Goal: Task Accomplishment & Management: Manage account settings

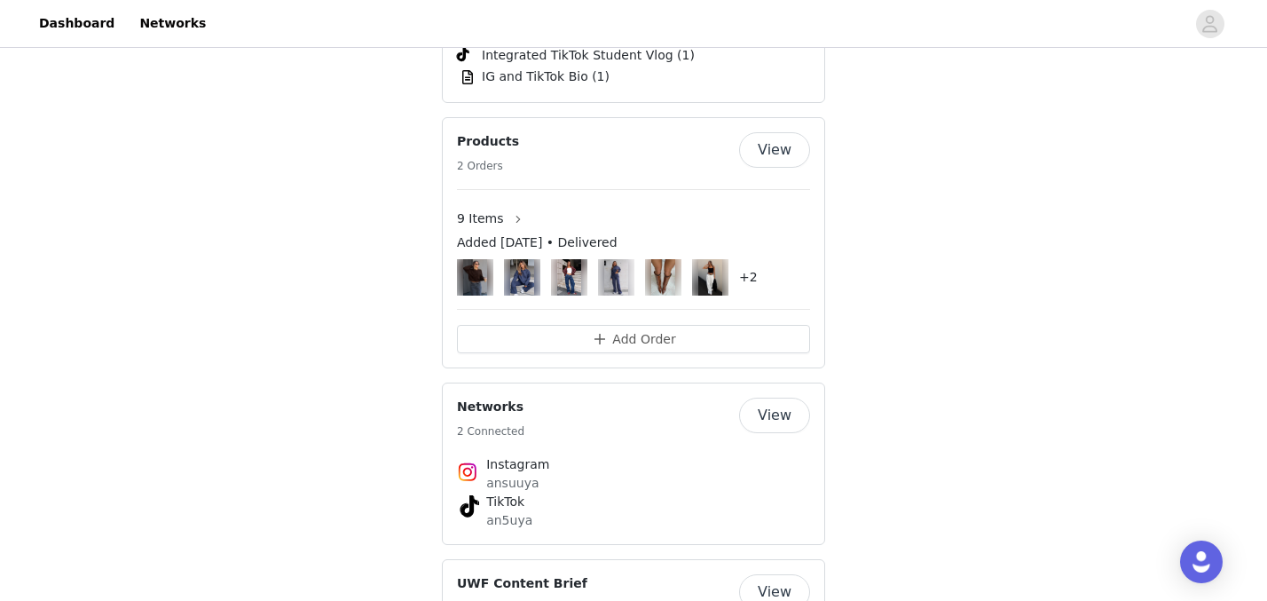
scroll to position [2761, 0]
click at [792, 133] on button "View" at bounding box center [774, 150] width 71 height 35
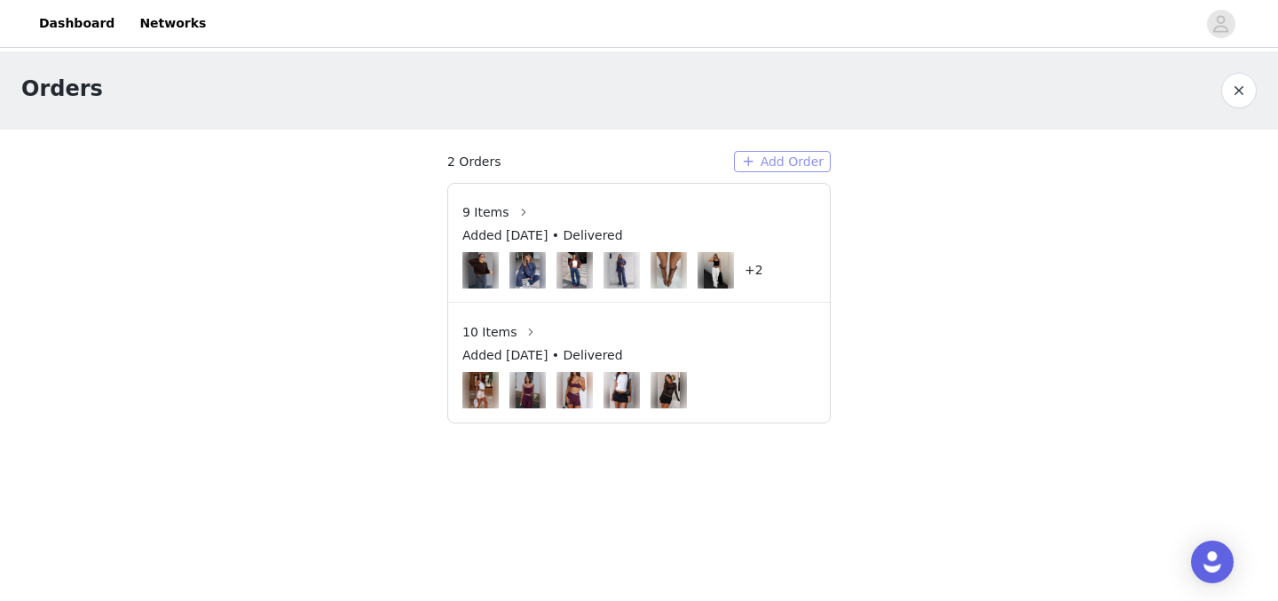
click at [790, 157] on button "Add Order" at bounding box center [782, 161] width 97 height 21
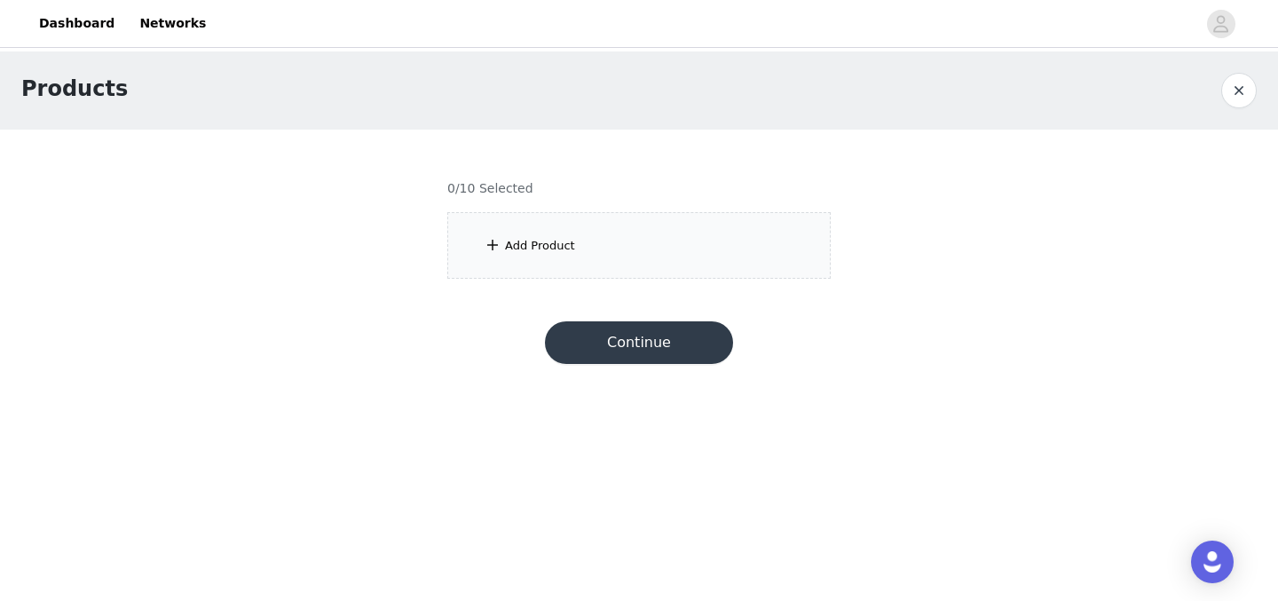
click at [611, 240] on div "Add Product" at bounding box center [638, 245] width 383 height 67
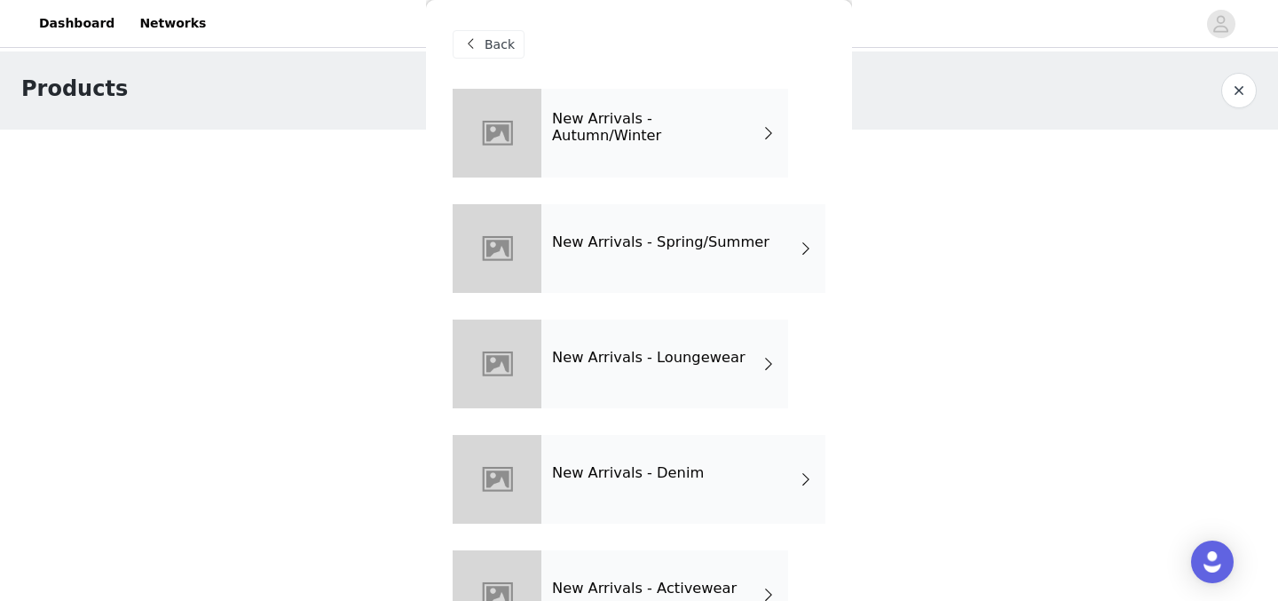
click at [705, 170] on div "New Arrivals - Autumn/Winter" at bounding box center [664, 133] width 247 height 89
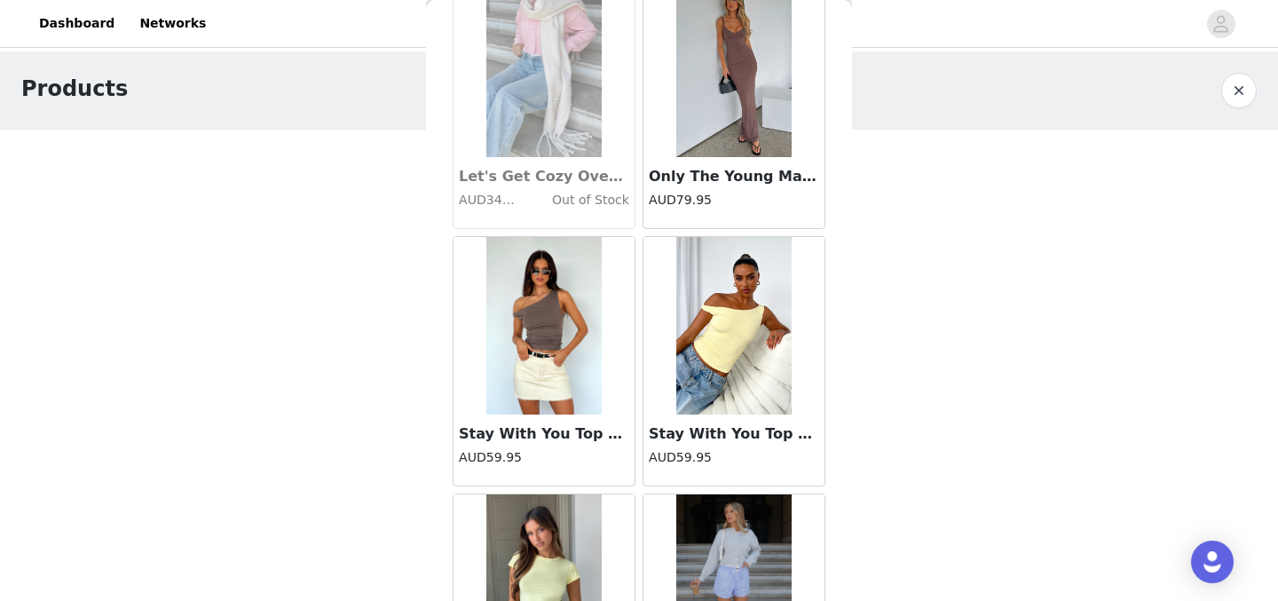
scroll to position [628, 0]
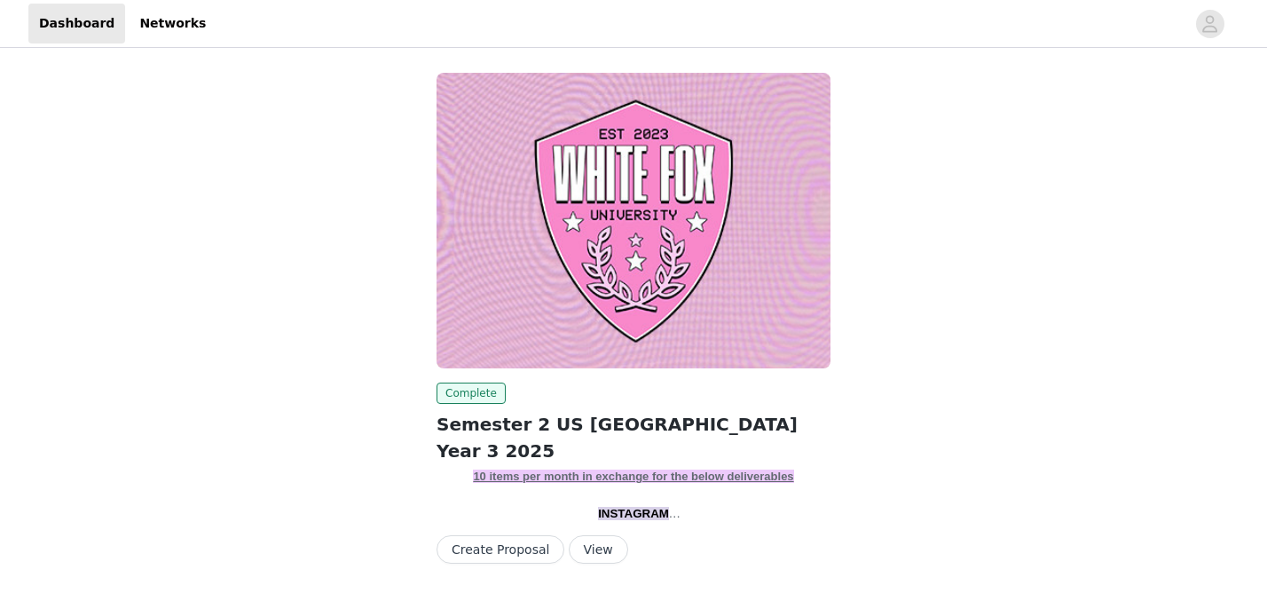
scroll to position [52, 0]
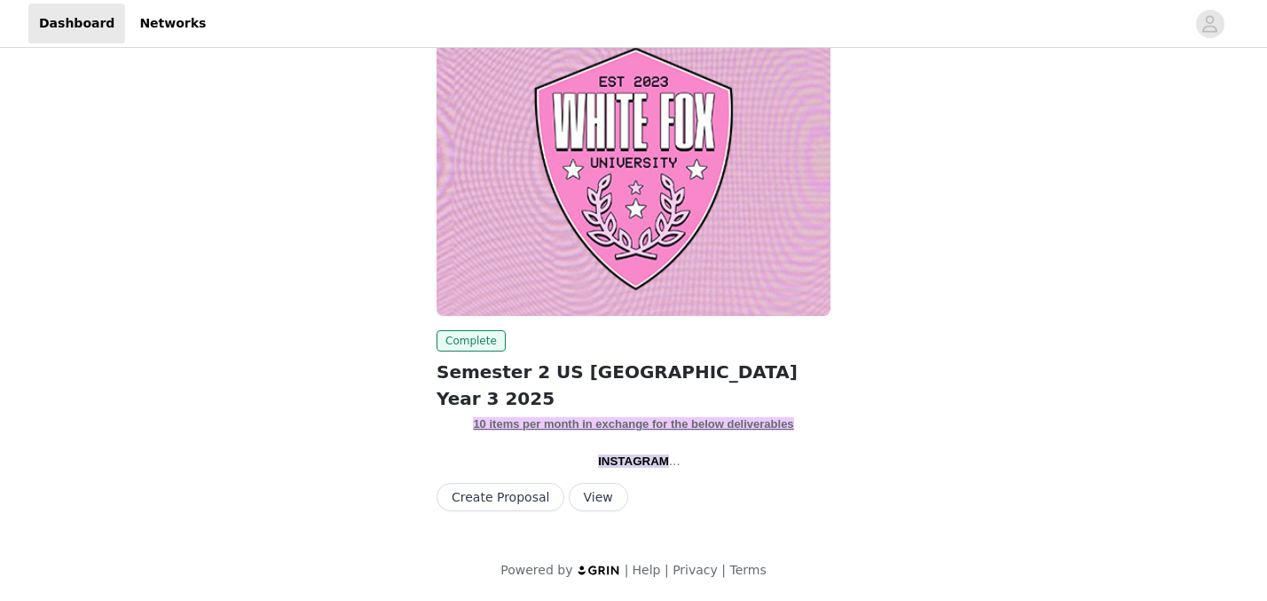
click at [585, 506] on button "View" at bounding box center [598, 497] width 59 height 28
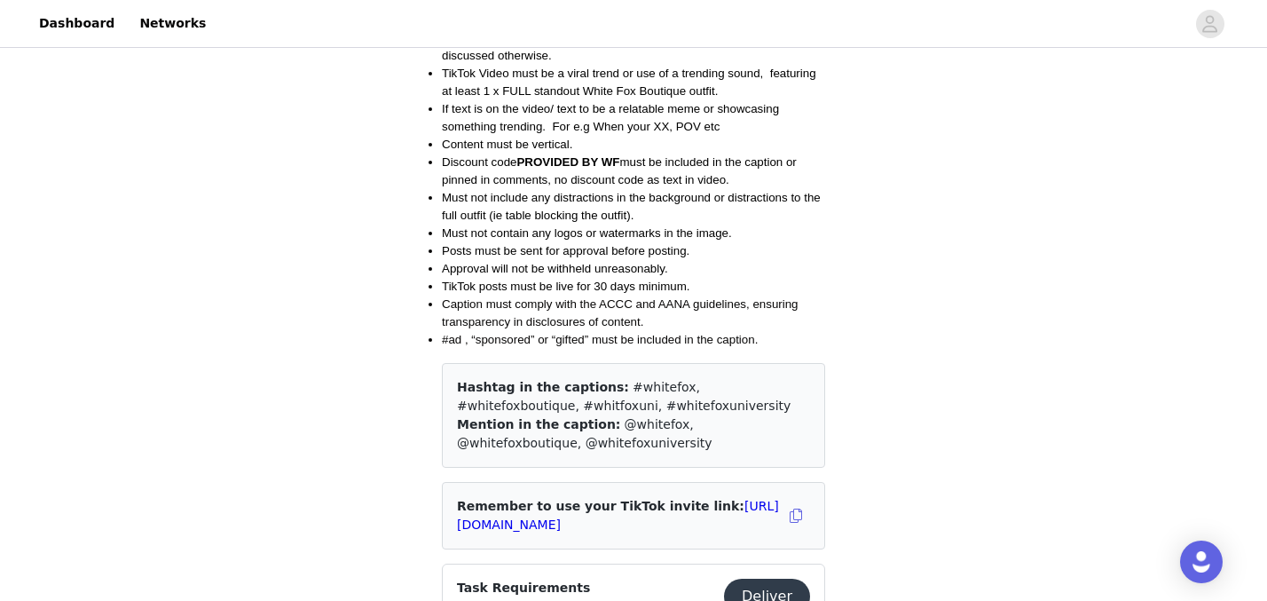
scroll to position [2147, 0]
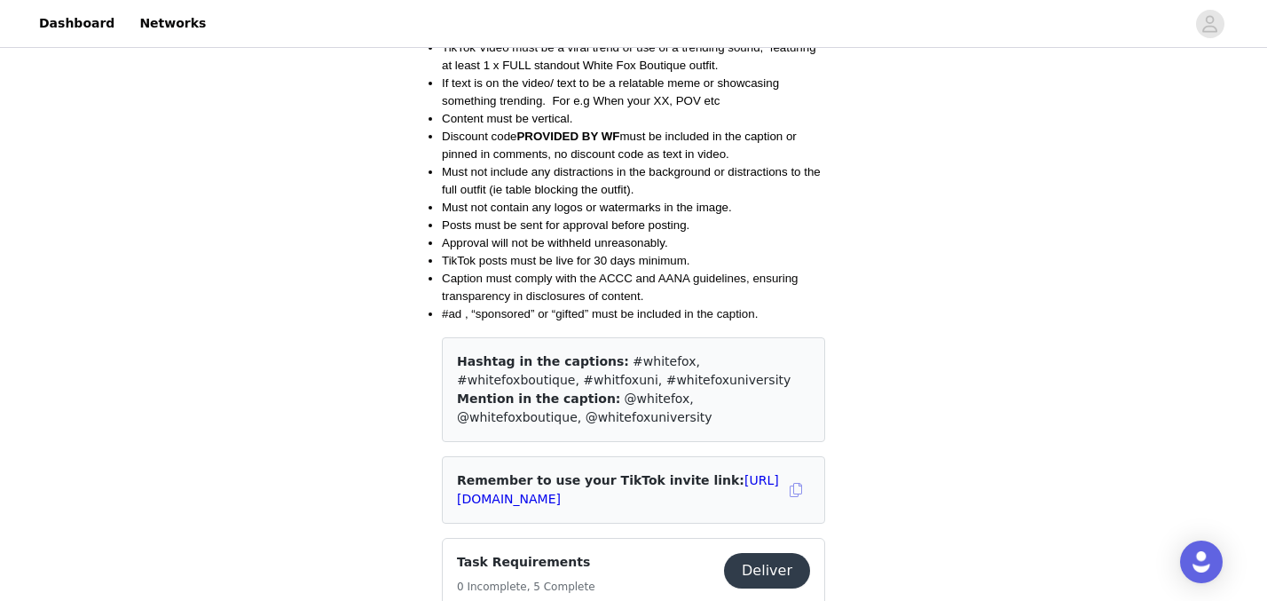
click at [796, 476] on button "button" at bounding box center [796, 490] width 28 height 28
